Goal: Transaction & Acquisition: Purchase product/service

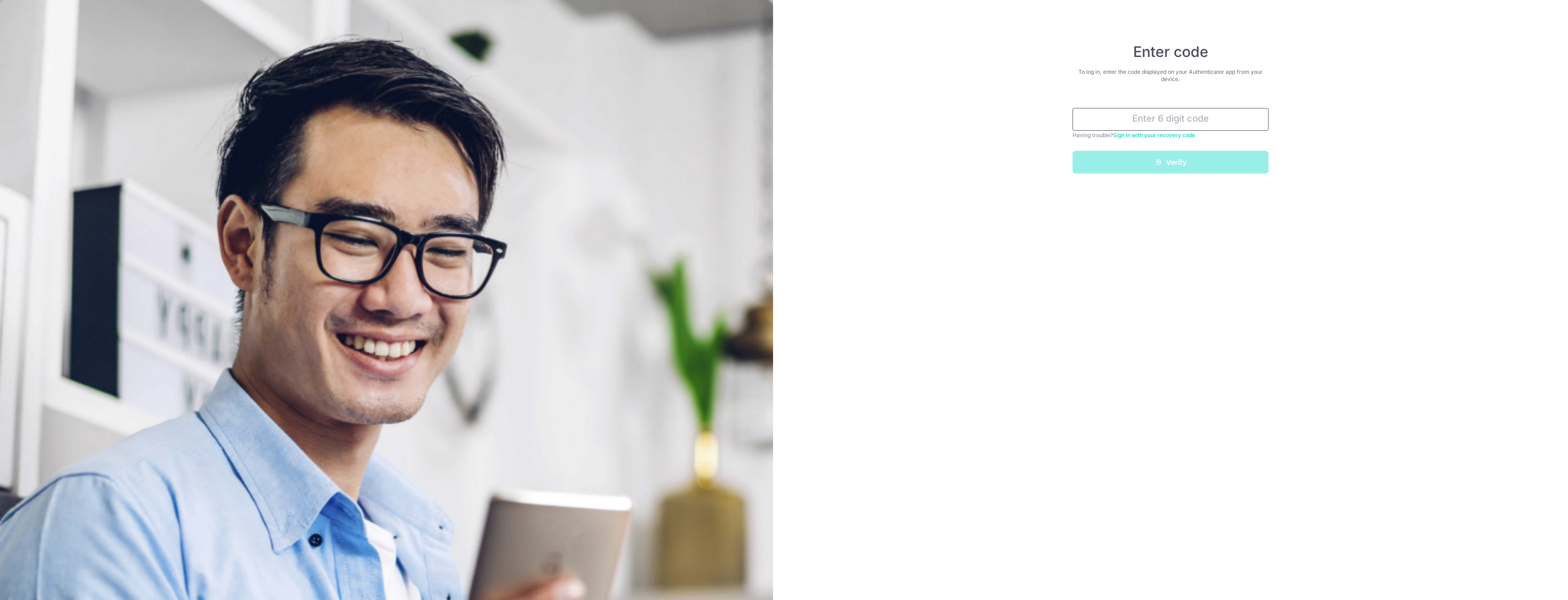
click at [1164, 114] on input "text" at bounding box center [1171, 119] width 196 height 23
type input "365550"
click at [1152, 157] on button "Verify" at bounding box center [1171, 162] width 196 height 23
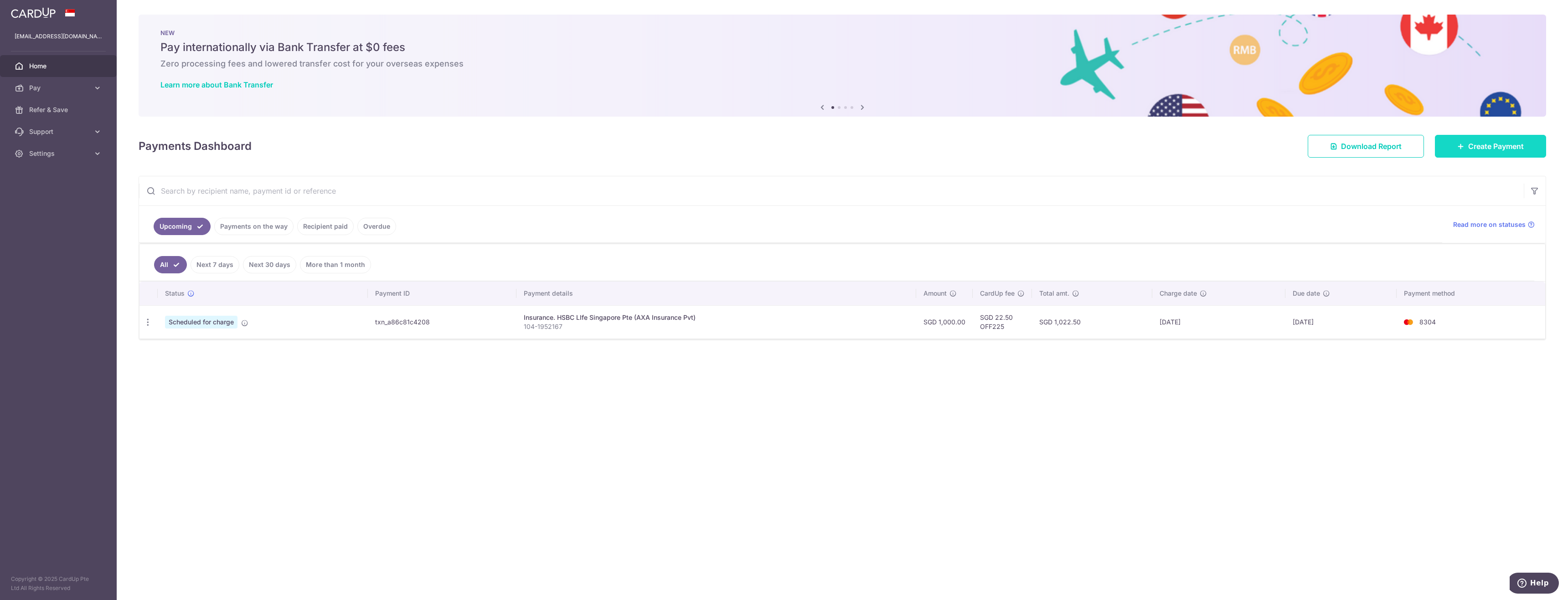
click at [1449, 156] on link "Create Payment" at bounding box center [1490, 146] width 111 height 23
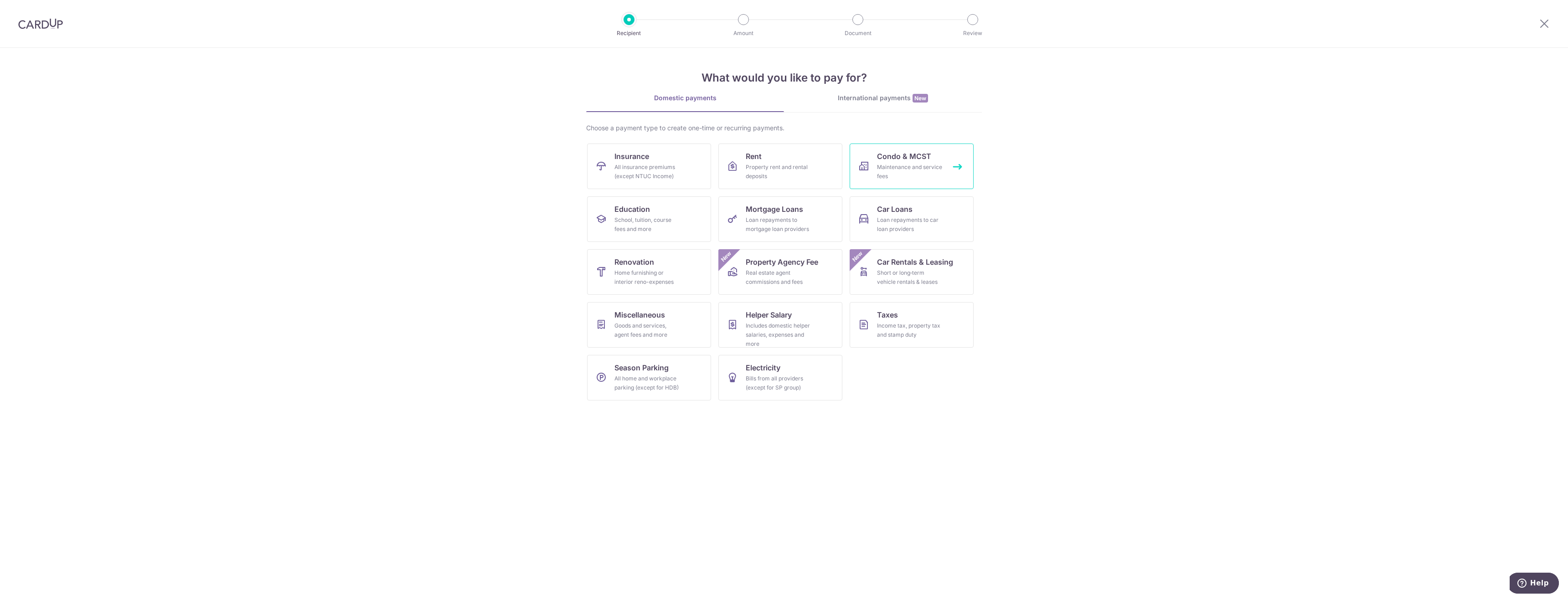
click at [908, 163] on div "Maintenance and service fees" at bounding box center [910, 172] width 66 height 18
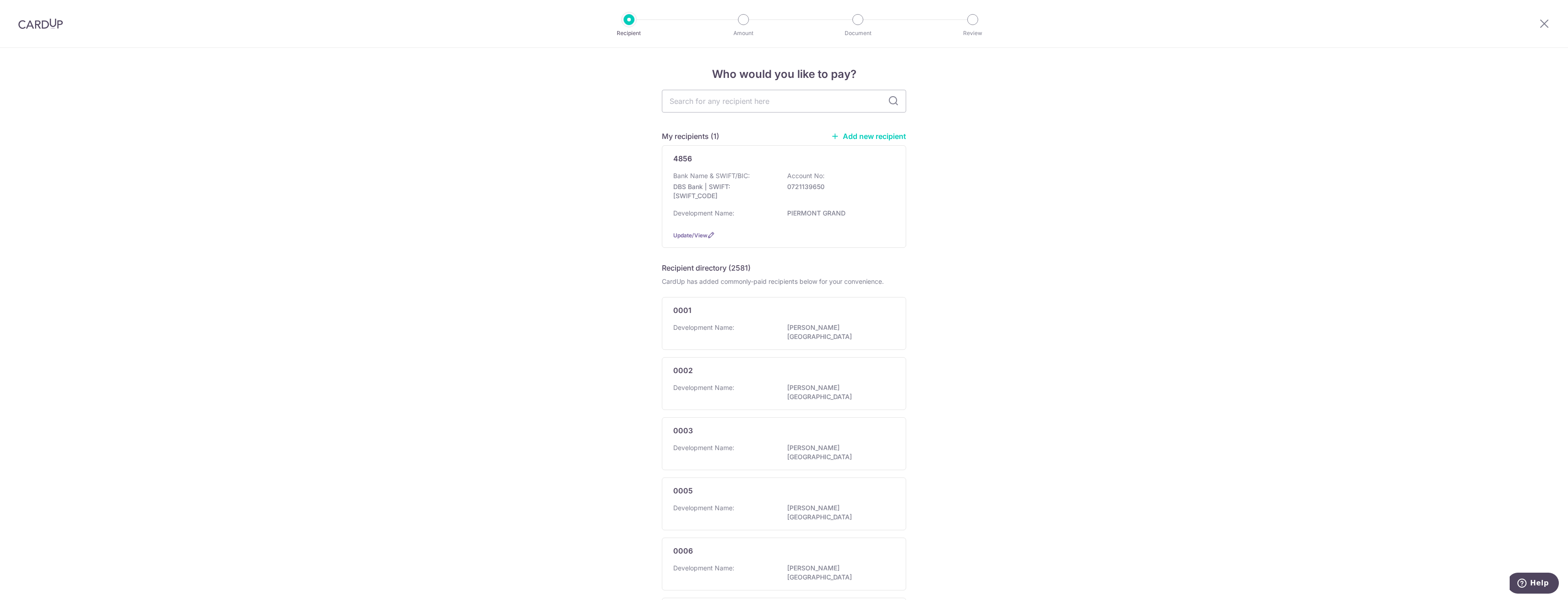
type input "t"
click at [811, 167] on div "4856 Bank Name & SWIFT/BIC: DBS Bank | SWIFT: DBSSSGSGXXX Account No: 072113965…" at bounding box center [783, 197] width 244 height 102
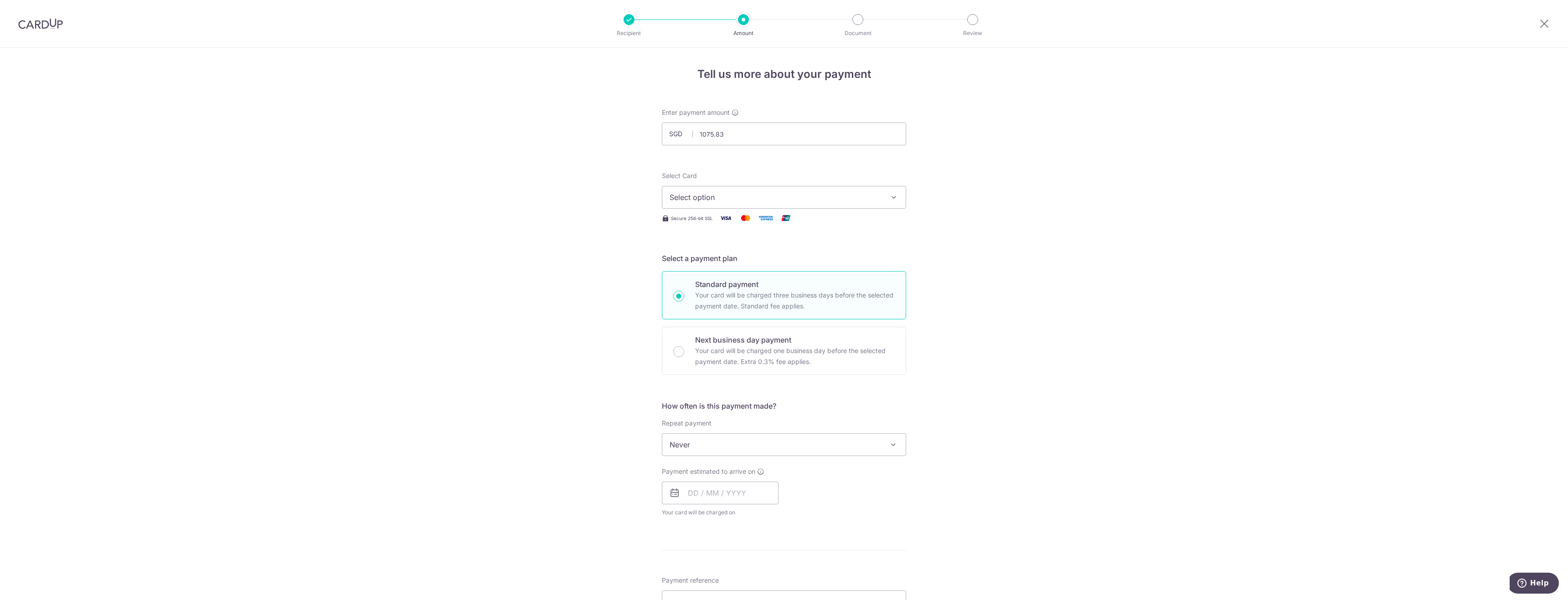
type input "1,075.83"
click at [699, 194] on span "Select option" at bounding box center [775, 197] width 212 height 11
click at [752, 263] on span "**** 8304" at bounding box center [784, 262] width 229 height 11
